Goal: Communication & Community: Answer question/provide support

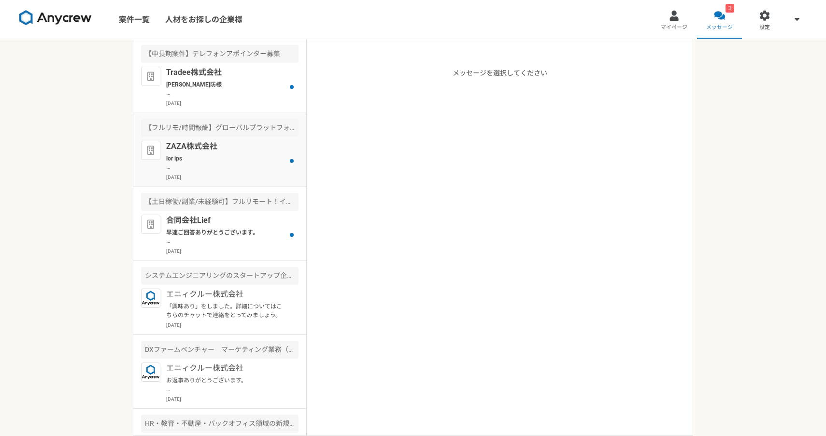
click at [271, 171] on div "ZAZA株式会社 [DATE]" at bounding box center [232, 161] width 132 height 40
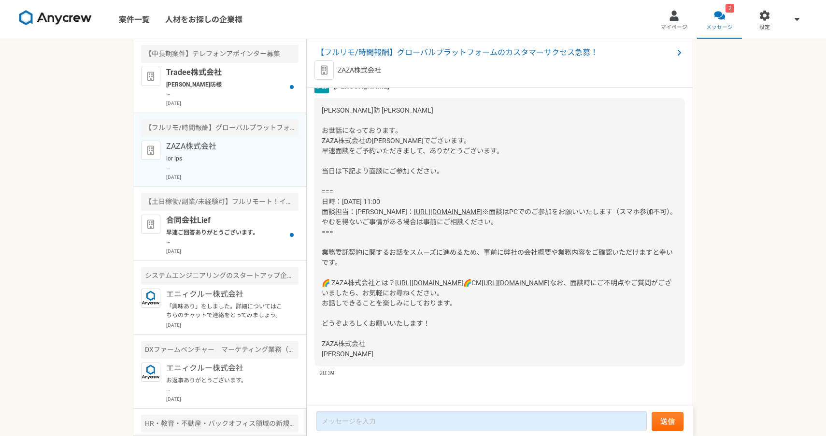
scroll to position [724, 0]
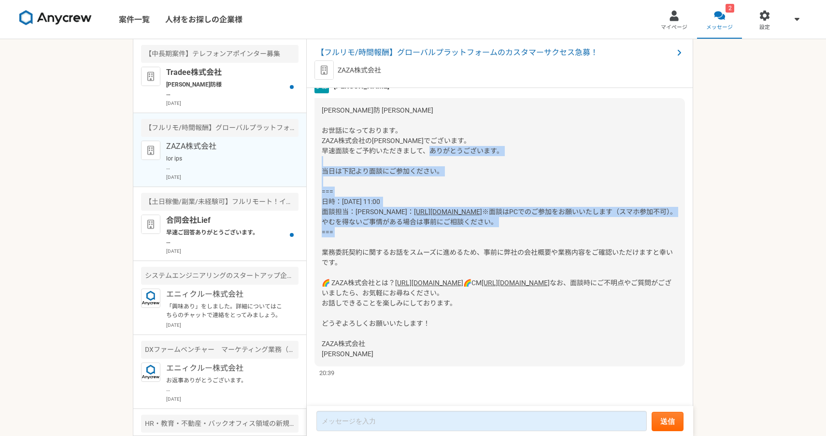
drag, startPoint x: 325, startPoint y: 170, endPoint x: 379, endPoint y: 244, distance: 92.3
click at [379, 244] on div "[PERSON_NAME]防 [PERSON_NAME] お世話になっております。 ZAZA株式会社の[PERSON_NAME]でございます。 早速面談をご予…" at bounding box center [499, 232] width 370 height 268
copy div "=== 日時：[DATE] 11:00 面談担当：[PERSON_NAME]： [URL][DOMAIN_NAME] ※面談はPCでのご参加をお願いいたします…"
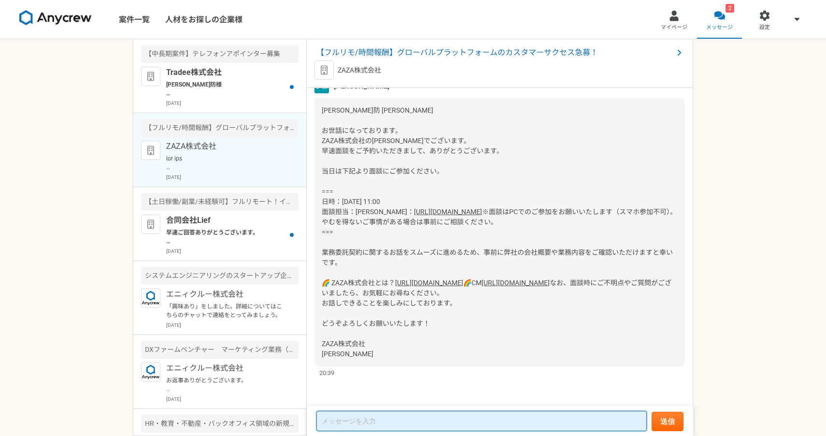
click at [369, 421] on textarea at bounding box center [481, 421] width 330 height 20
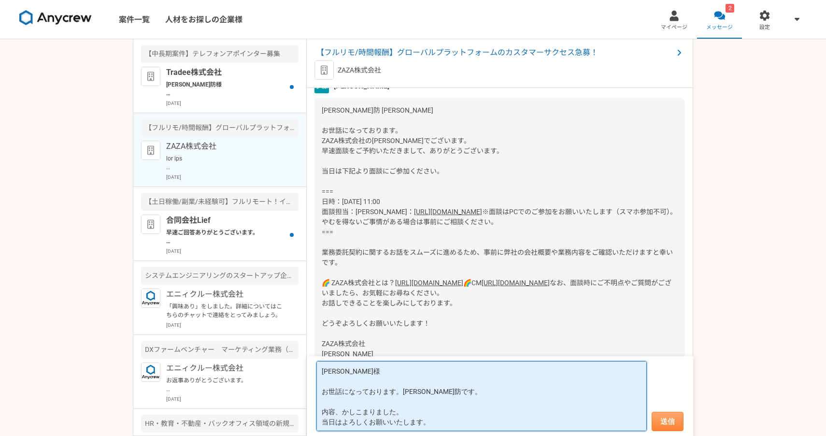
type textarea "[PERSON_NAME]様 お世話になっております。[PERSON_NAME]防です。 内容、かしこまりました。 当日はよろしくお願いいたします。"
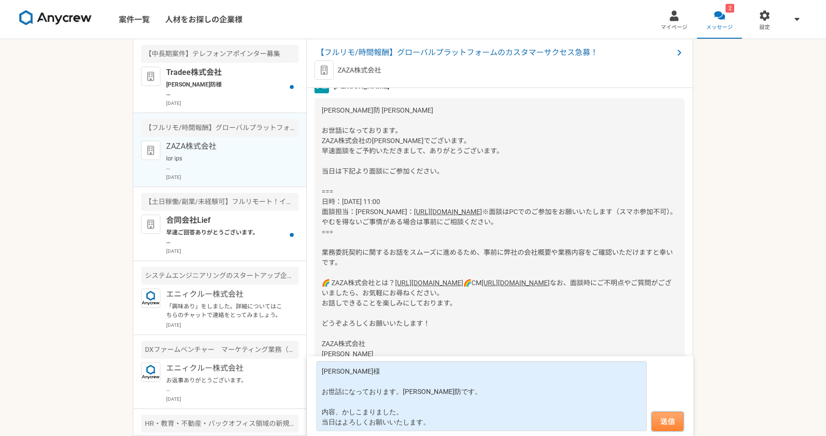
click at [670, 417] on button "送信" at bounding box center [668, 420] width 32 height 19
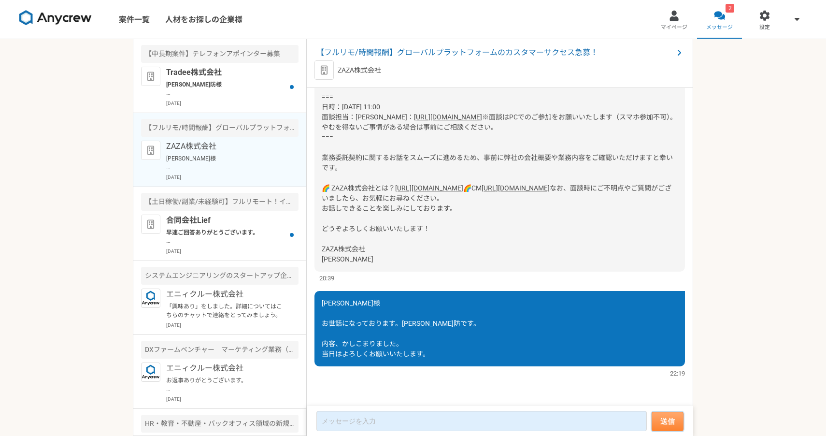
scroll to position [893, 0]
click at [229, 227] on div "合同会社Lief 早速ご回答ありがとうございます。 一度、ご面談をさせて頂きたいと思いますので、候補日時を3つ程頂いてもよろしいでしょうか。 よろしくお願いし…" at bounding box center [232, 234] width 132 height 40
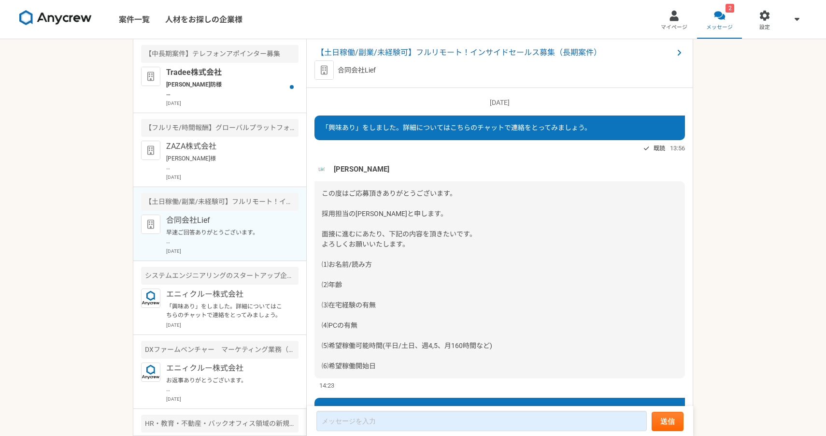
scroll to position [406, 0]
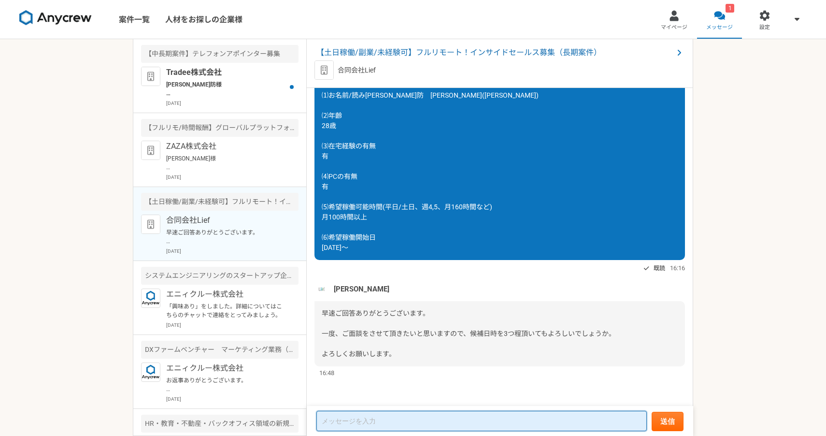
click at [368, 418] on textarea at bounding box center [481, 421] width 330 height 20
type textarea "お"
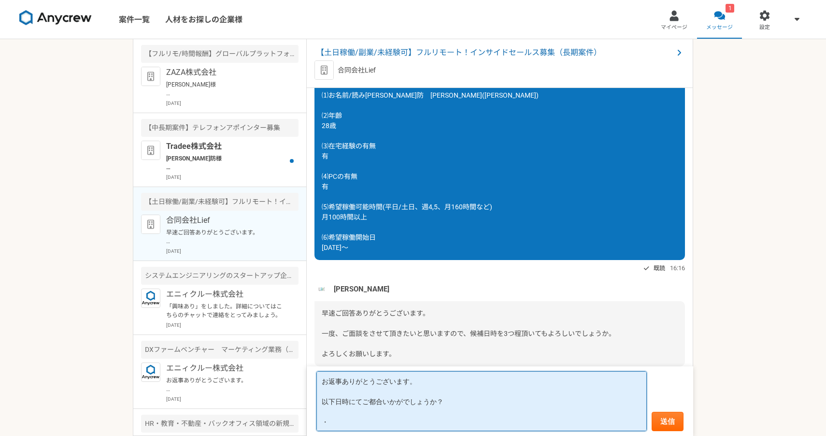
scroll to position [1, 0]
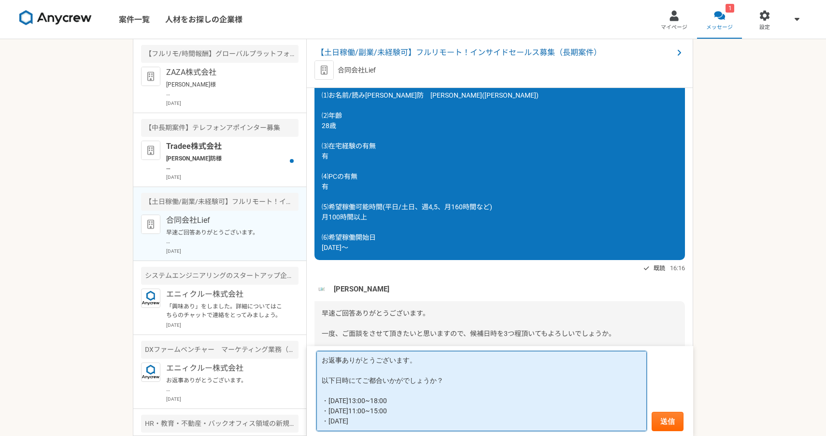
click at [371, 422] on textarea "お返事ありがとうございます。 以下日時にてご都合いかがでしょうか？ ・[DATE]13:00~18:00 ・[DATE]11:00~15:00 ・[DATE]" at bounding box center [481, 391] width 330 height 80
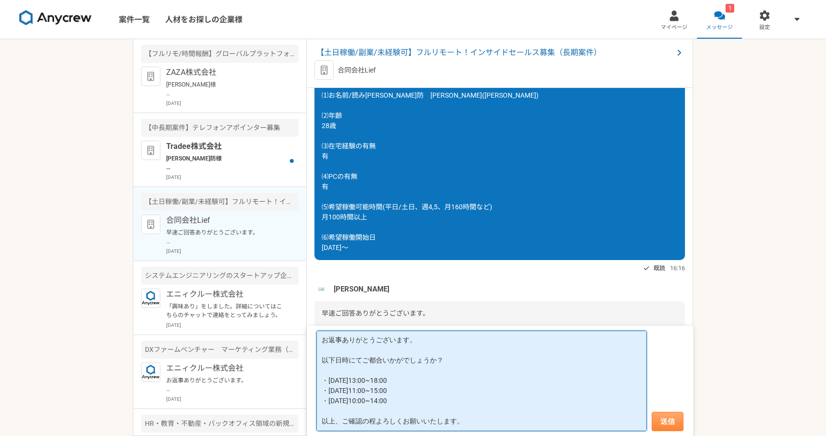
type textarea "お返事ありがとうございます。 以下日時にてご都合いかがでしょうか？ ・[DATE]13:00~18:00 ・[DATE]11:00~15:00 ・[DATE]…"
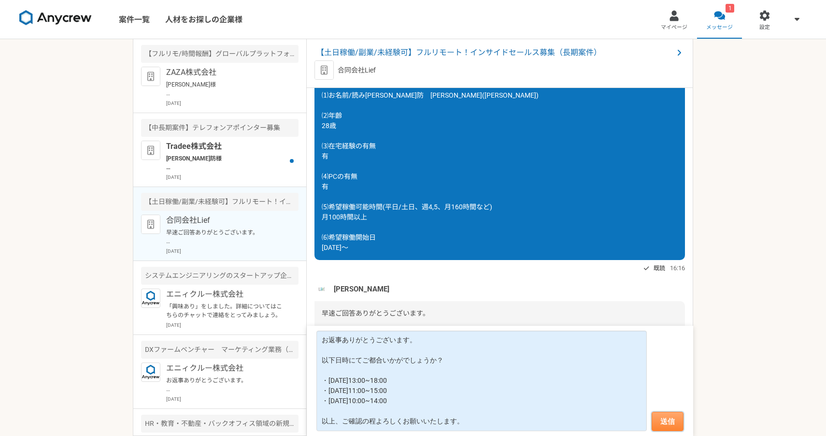
click at [662, 416] on button "送信" at bounding box center [668, 420] width 32 height 19
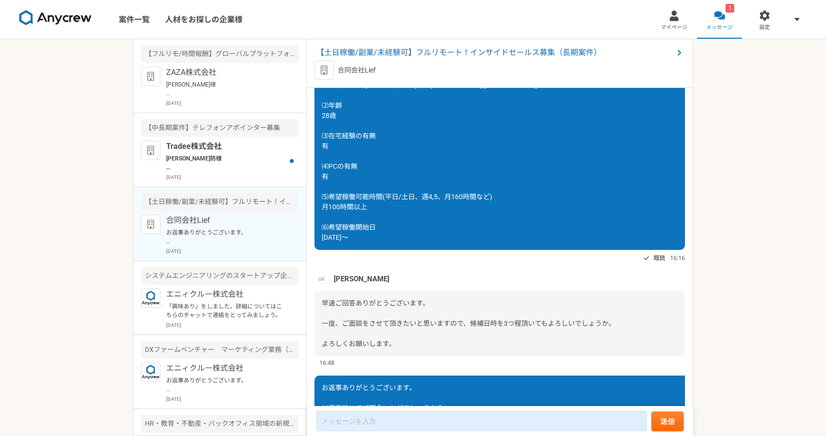
scroll to position [531, 0]
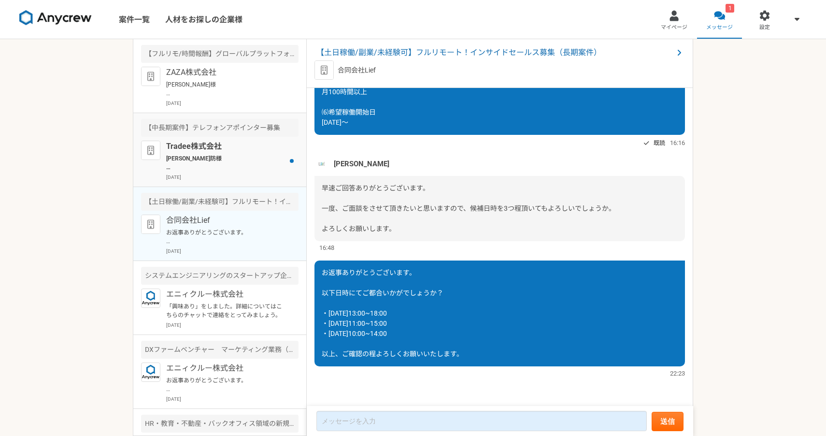
click at [211, 157] on p "[PERSON_NAME]防様 この度は弊社求人にご興味を持っていただきありがとうございます。 Tradee株式会社の[PERSON_NAME]と申します。 …" at bounding box center [225, 162] width 119 height 17
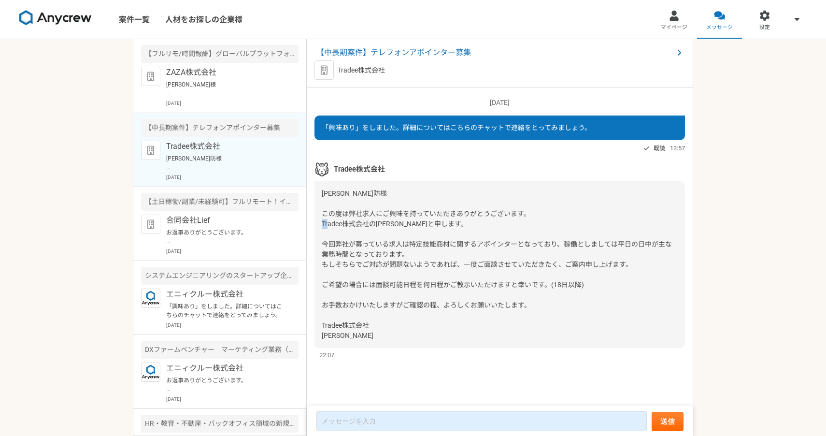
drag, startPoint x: 391, startPoint y: 225, endPoint x: 376, endPoint y: 226, distance: 15.0
click at [376, 226] on span "[PERSON_NAME]防様 この度は弊社求人にご興味を持っていただきありがとうございます。 Tradee株式会社の[PERSON_NAME]と申します。 …" at bounding box center [497, 264] width 350 height 150
copy span "[PERSON_NAME]"
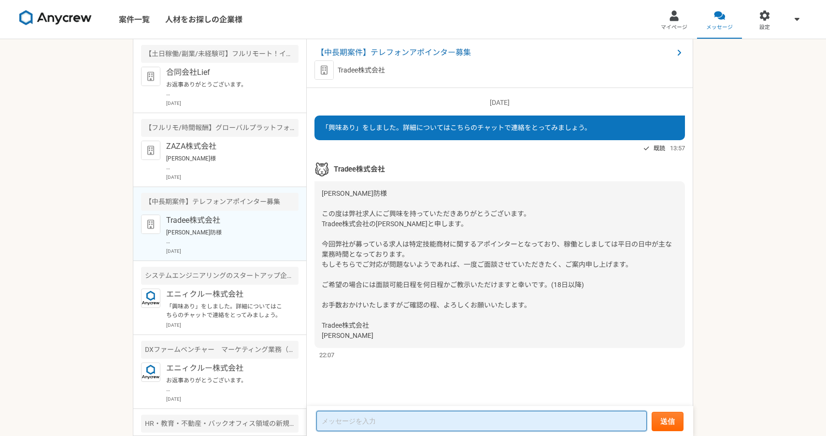
click at [377, 418] on textarea at bounding box center [481, 421] width 330 height 20
paste textarea "[PERSON_NAME]"
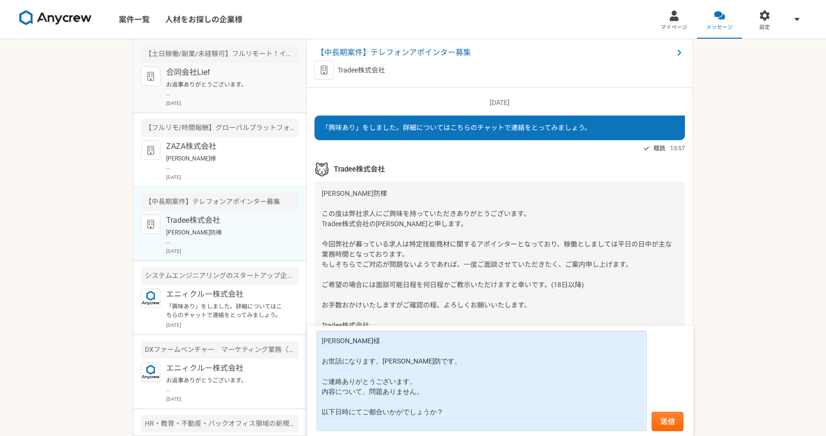
click at [228, 85] on p "お返事ありがとうございます。 以下日時にてご都合いかがでしょうか？ ・[DATE]13:00~18:00 ・[DATE]11:00~15:00 ・[DATE]…" at bounding box center [225, 88] width 119 height 17
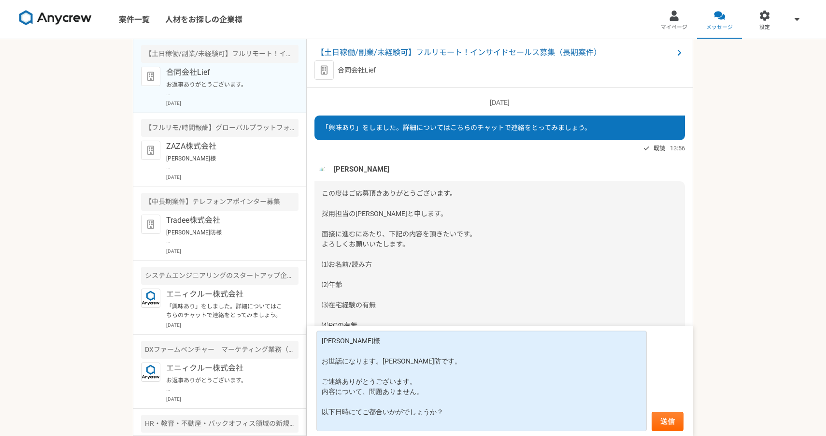
scroll to position [531, 0]
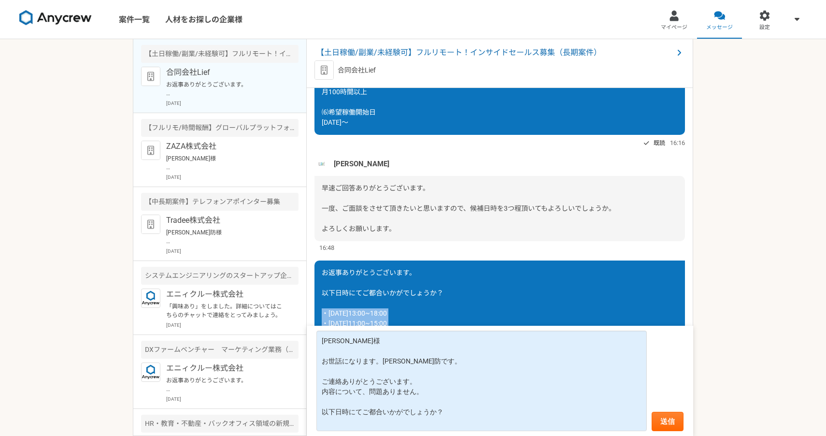
drag, startPoint x: 324, startPoint y: 313, endPoint x: 401, endPoint y: 325, distance: 78.6
click at [401, 325] on div "お返事ありがとうございます。 以下日時にてご都合いかがでしょうか？ ・[DATE]13:00~18:00 ・[DATE]11:00~15:00 ・[DATE]…" at bounding box center [499, 313] width 370 height 106
copy span "・[DATE]13:00~18:00 ・[DATE]11:00~15:00"
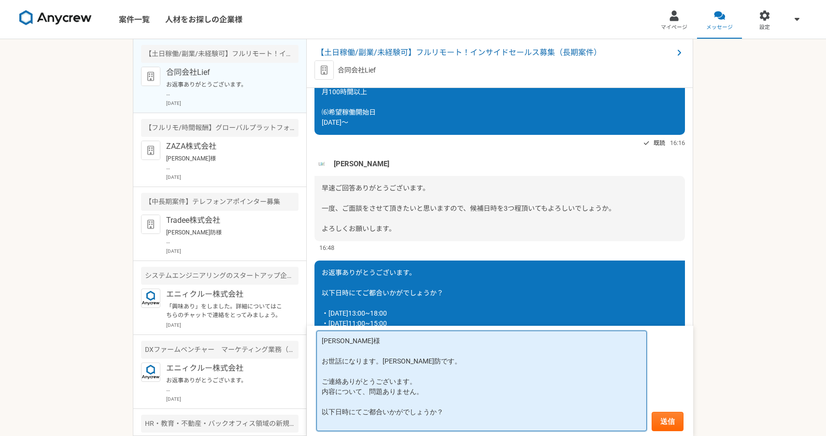
click at [366, 423] on textarea "[PERSON_NAME]様 お世話になります。[PERSON_NAME]防です。 ご連絡ありがとうございます。 内容について、問題ありません。 以下日時にて…" at bounding box center [481, 380] width 330 height 100
paste textarea "・[DATE]13:00~18:00 ・[DATE]11:00~15:00"
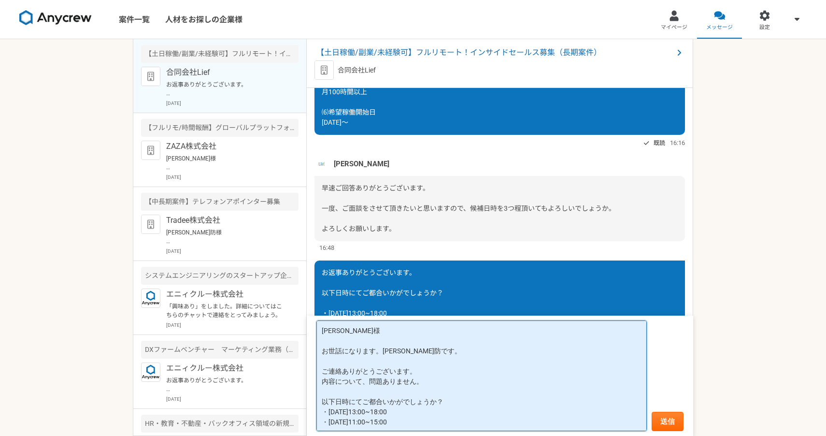
scroll to position [1, 0]
drag, startPoint x: 321, startPoint y: 330, endPoint x: 435, endPoint y: 443, distance: 160.2
click at [435, 435] on html "案件一覧 人材をお探しの企業様 マイページ メッセージ 設定 【土日稼働/副業/未経験可】フルリモート！インサイドセールス募集（長期案件） 合同会社Lief …" at bounding box center [413, 218] width 826 height 436
click at [426, 421] on textarea "[PERSON_NAME]様 お世話になります。[PERSON_NAME]防です。 ご連絡ありがとうございます。 内容について、問題ありません。 以下日時にて…" at bounding box center [481, 375] width 330 height 111
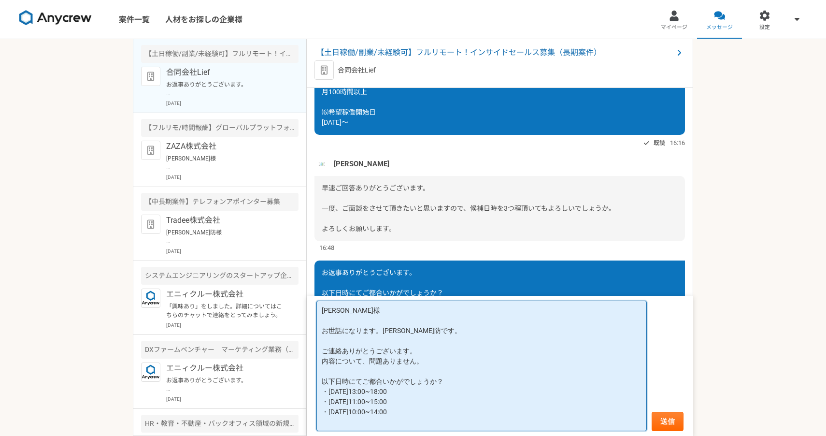
scroll to position [0, 0]
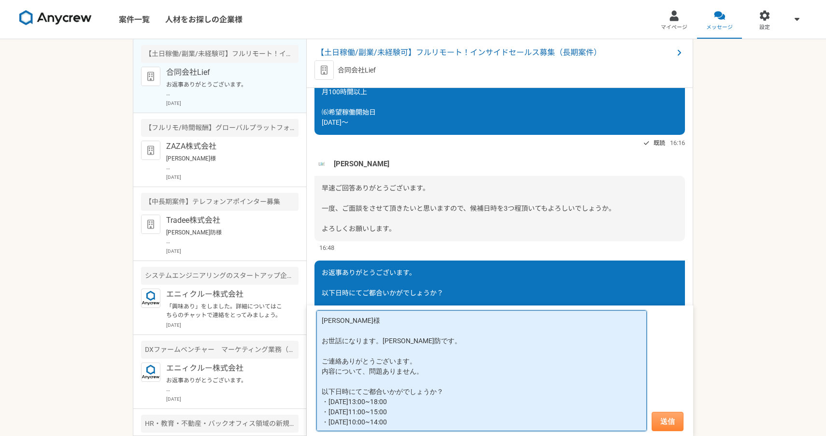
type textarea "[PERSON_NAME]様 お世話になります。[PERSON_NAME]防です。 ご連絡ありがとうございます。 内容について、問題ありません。 以下日時にて…"
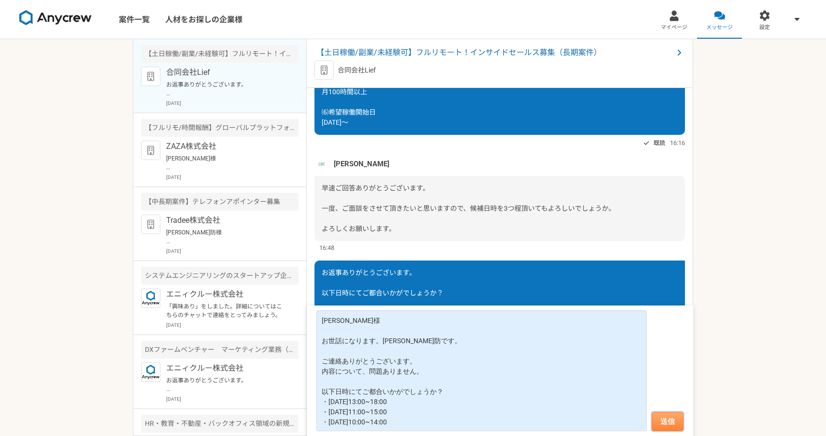
click at [673, 426] on button "送信" at bounding box center [668, 420] width 32 height 19
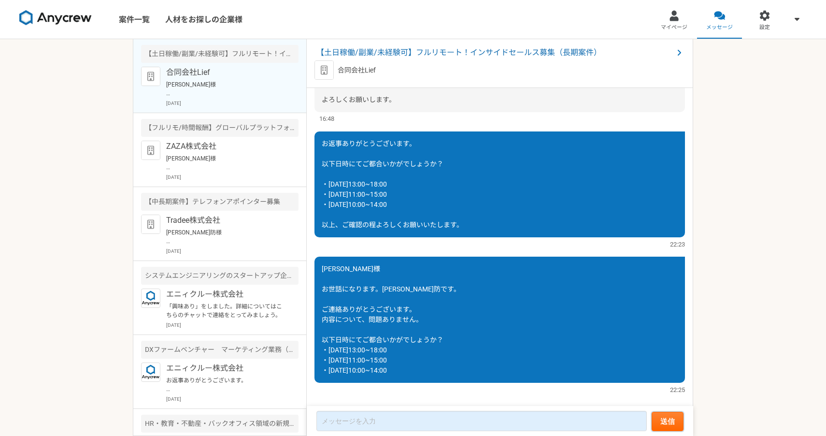
scroll to position [676, 0]
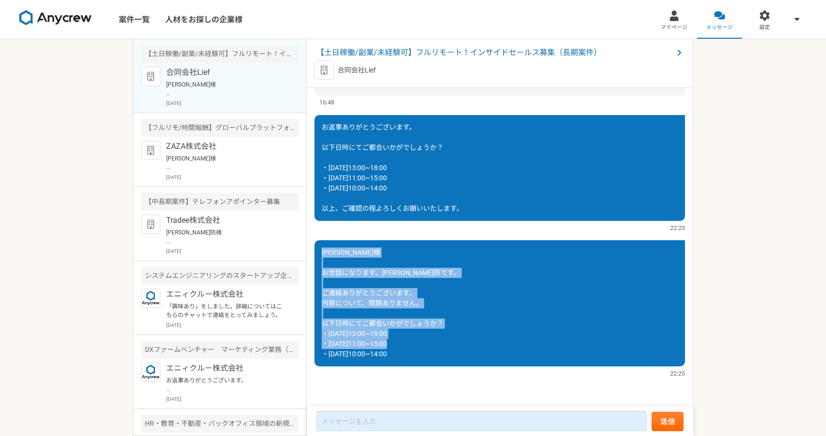
drag, startPoint x: 324, startPoint y: 253, endPoint x: 432, endPoint y: 353, distance: 147.3
click at [432, 353] on div "[PERSON_NAME]様 お世話になります。[PERSON_NAME]防です。 ご連絡ありがとうございます。 内容について、問題ありません。 以下日時にて…" at bounding box center [499, 303] width 370 height 126
copy span "[PERSON_NAME]様 お世話になります。[PERSON_NAME]防です。 ご連絡ありがとうございます。 内容について、問題ありません。 以下日時にて…"
click at [340, 274] on span "[PERSON_NAME]様 お世話になります。[PERSON_NAME]防です。 ご連絡ありがとうございます。 内容について、問題ありません。 以下日時にて…" at bounding box center [391, 302] width 139 height 109
drag, startPoint x: 323, startPoint y: 248, endPoint x: 421, endPoint y: 354, distance: 144.6
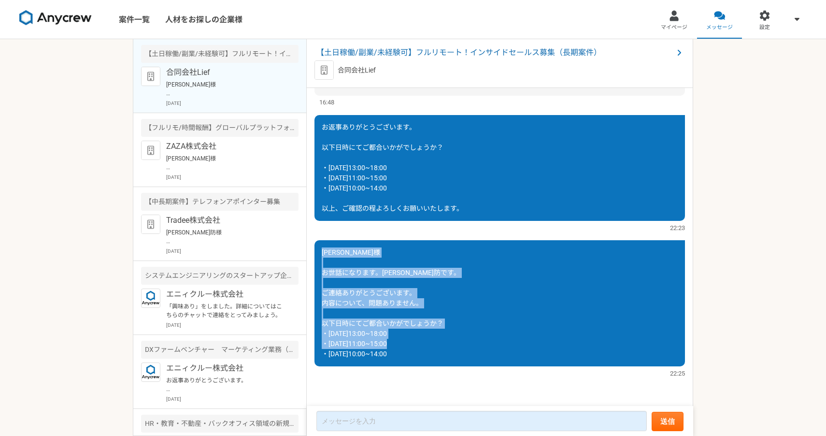
click at [421, 354] on div "[PERSON_NAME]様 お世話になります。[PERSON_NAME]防です。 ご連絡ありがとうございます。 内容について、問題ありません。 以下日時にて…" at bounding box center [499, 303] width 370 height 126
copy span "[PERSON_NAME]様 お世話になります。[PERSON_NAME]防です。 ご連絡ありがとうございます。 内容について、問題ありません。 以下日時にて…"
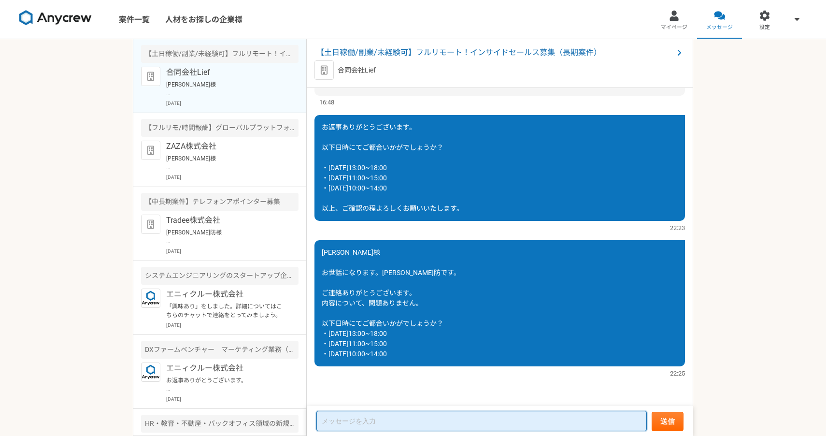
click at [397, 421] on textarea at bounding box center [481, 421] width 330 height 20
click at [376, 425] on textarea at bounding box center [481, 421] width 330 height 20
type textarea "申"
type textarea "、"
type textarea "申し訳ございません💦他社様への内容がこちらのメッセージに送られてしまいました、"
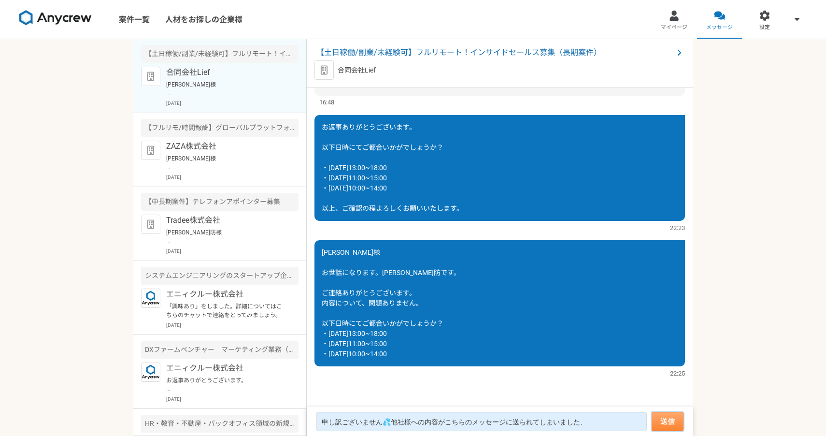
click at [665, 420] on button "送信" at bounding box center [668, 420] width 32 height 19
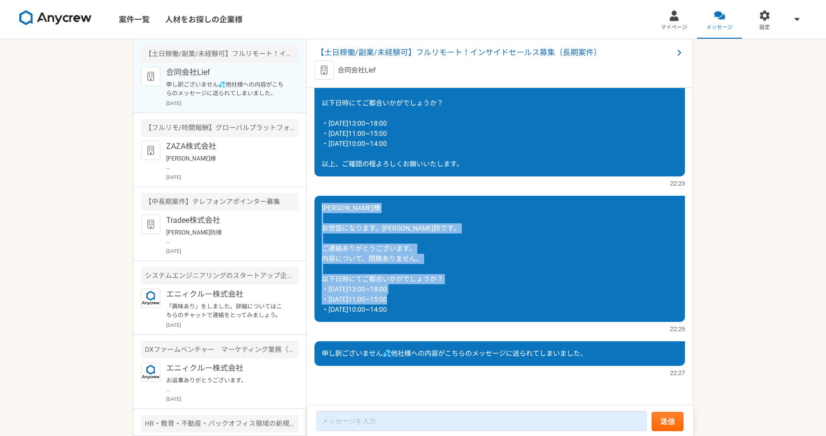
drag, startPoint x: 417, startPoint y: 315, endPoint x: 319, endPoint y: 211, distance: 143.5
click at [319, 211] on div "[PERSON_NAME]様 お世話になります。[PERSON_NAME]防です。 ご連絡ありがとうございます。 内容について、問題ありません。 以下日時にて…" at bounding box center [499, 259] width 370 height 126
copy span "[PERSON_NAME]様 お世話になります。[PERSON_NAME]防です。 ご連絡ありがとうございます。 内容について、問題ありません。 以下日時にて…"
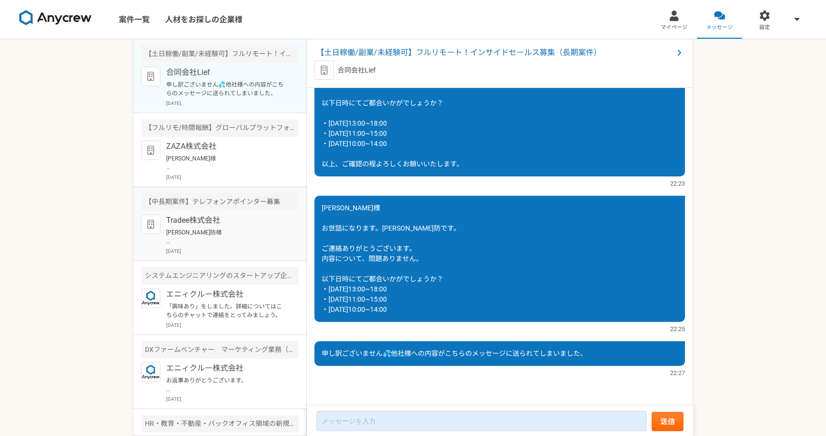
click at [232, 244] on p "[PERSON_NAME]防様 この度は弊社求人にご興味を持っていただきありがとうございます。 Tradee株式会社の[PERSON_NAME]と申します。 …" at bounding box center [225, 236] width 119 height 17
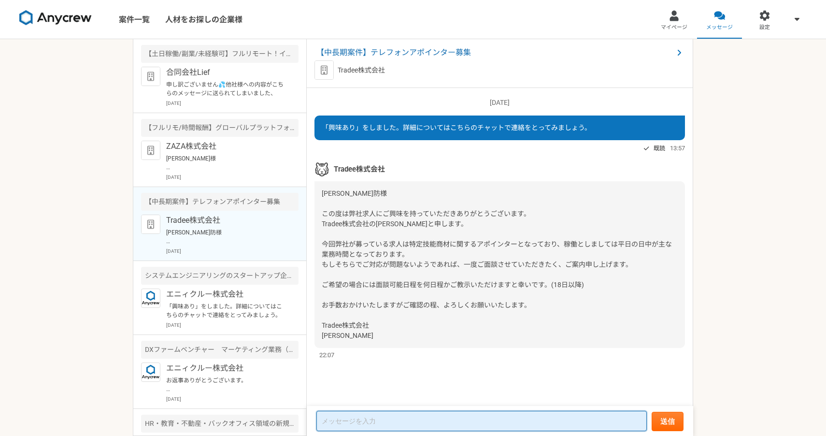
click at [389, 419] on textarea at bounding box center [481, 421] width 330 height 20
paste textarea "[PERSON_NAME]様 お世話になります。[PERSON_NAME]防です。 ご連絡ありがとうございます。 内容について、問題ありません。 以下日時にて…"
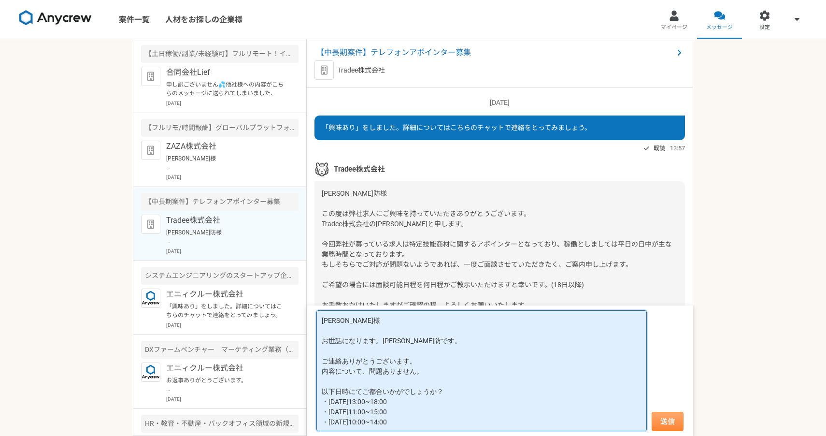
type textarea "[PERSON_NAME]様 お世話になります。[PERSON_NAME]防です。 ご連絡ありがとうございます。 内容について、問題ありません。 以下日時にて…"
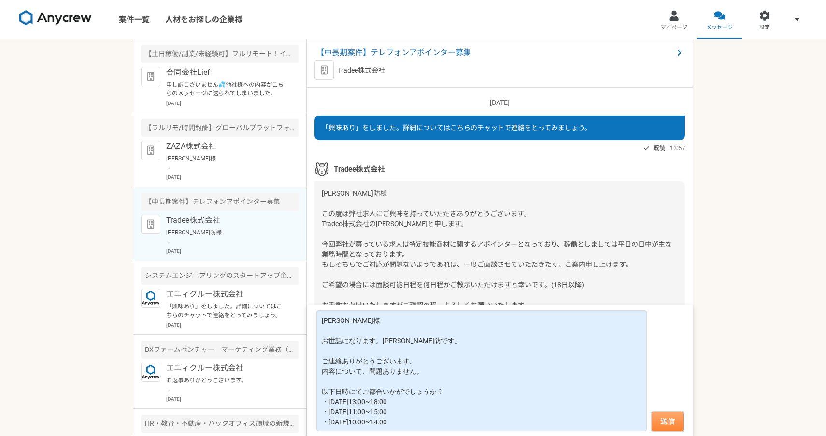
click at [663, 421] on button "送信" at bounding box center [668, 420] width 32 height 19
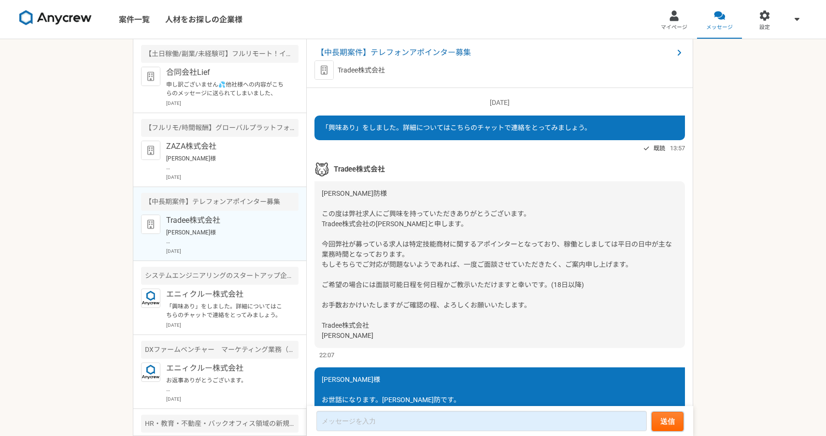
scroll to position [127, 0]
